Goal: Find specific page/section: Find specific page/section

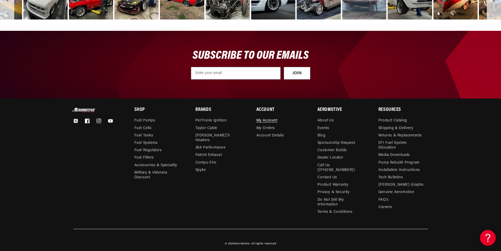
scroll to position [0, 597]
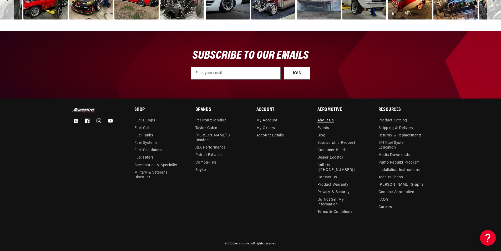
click at [322, 119] on link "About Us" at bounding box center [326, 121] width 17 height 6
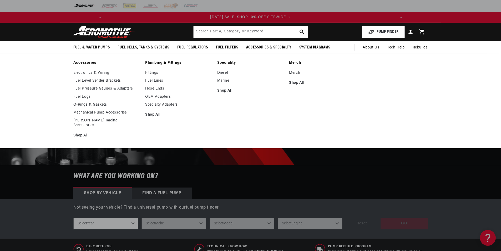
click at [359, 80] on ul "Accessories Electronics & Wiring Fuel Level Sender Brackets Fuel Pressure Gauge…" at bounding box center [250, 101] width 381 height 81
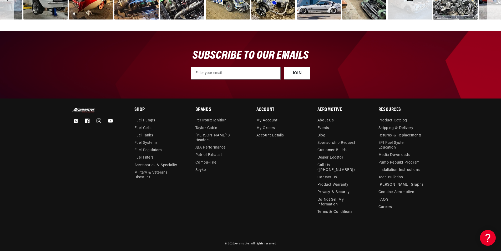
scroll to position [0, 597]
